Goal: Task Accomplishment & Management: Use online tool/utility

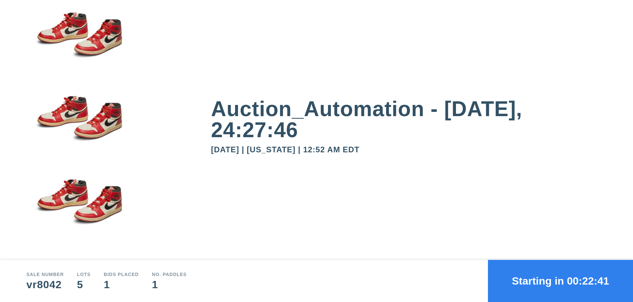
click at [560, 281] on button "Starting in 00:22:41" at bounding box center [560, 281] width 145 height 42
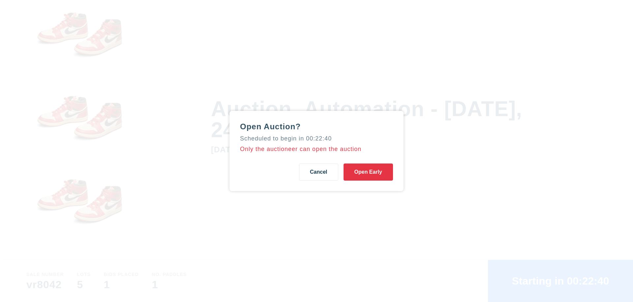
click at [368, 172] on button "Open Early" at bounding box center [367, 172] width 49 height 17
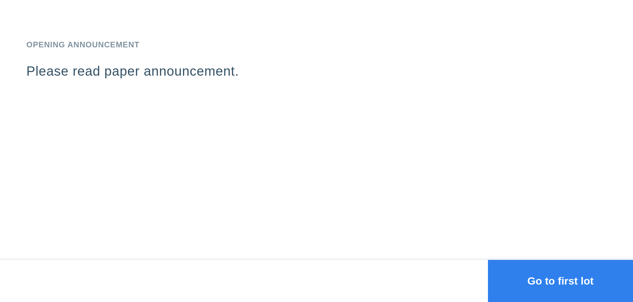
click at [560, 281] on button "Go to first lot" at bounding box center [560, 281] width 145 height 42
